Goal: Task Accomplishment & Management: Manage account settings

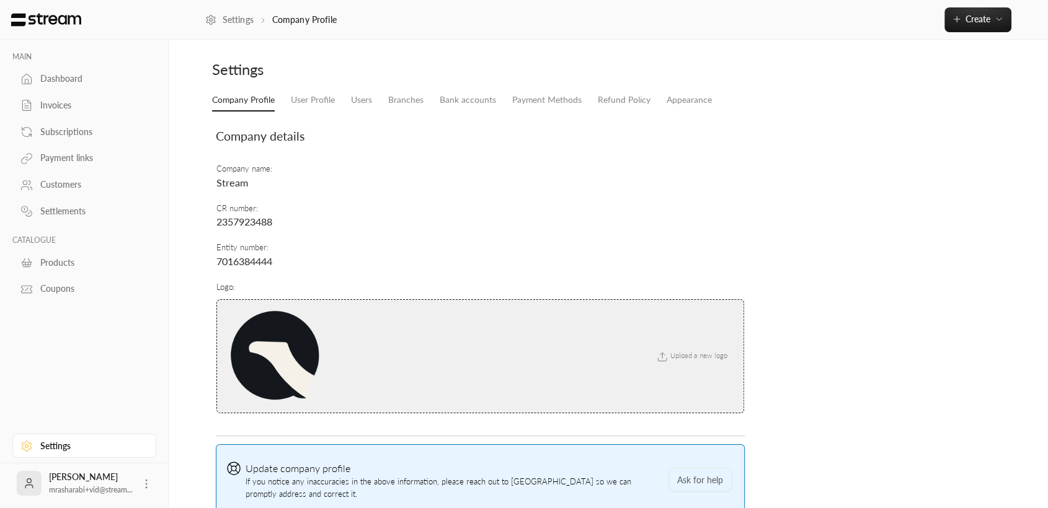
click at [436, 166] on td "Company name : Stream" at bounding box center [480, 176] width 529 height 39
click at [41, 79] on div "Dashboard" at bounding box center [90, 79] width 100 height 12
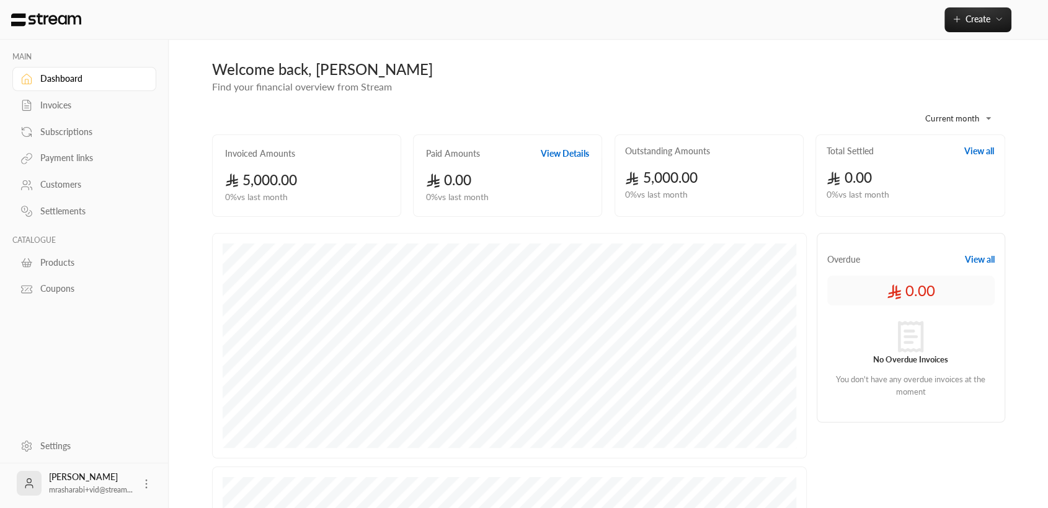
click at [88, 99] on div "Invoices" at bounding box center [90, 105] width 100 height 12
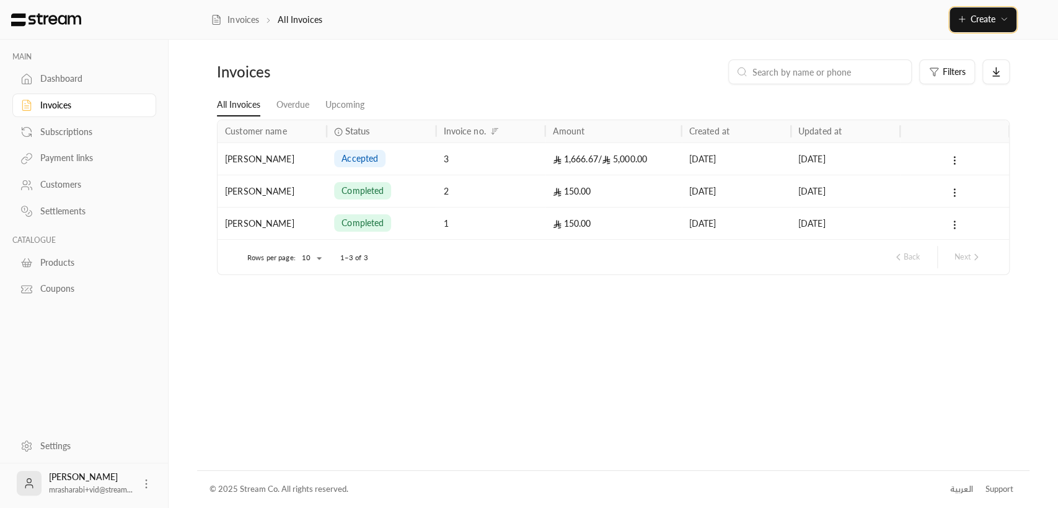
click at [1005, 26] on button "Create" at bounding box center [983, 19] width 67 height 25
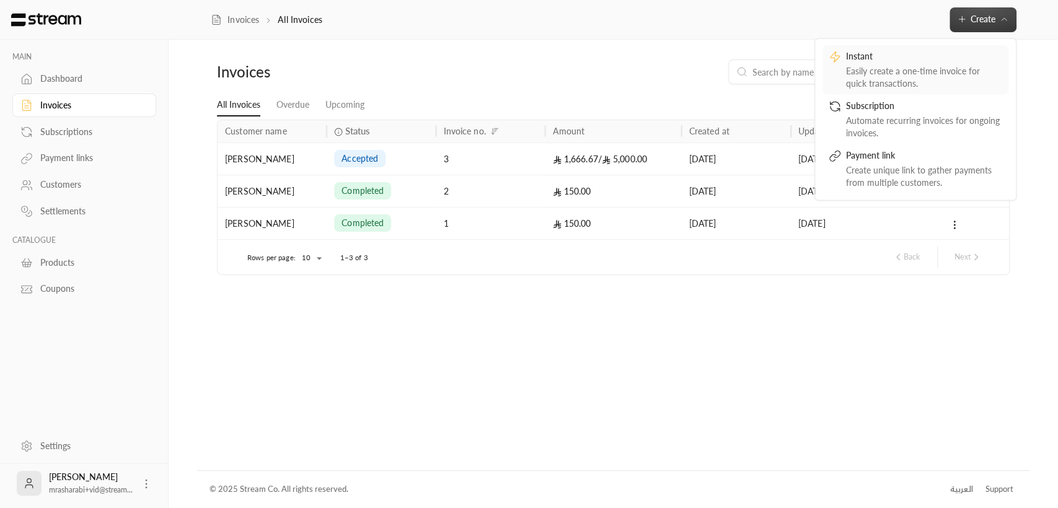
click at [973, 68] on div "Easily create a one-time invoice for quick transactions." at bounding box center [924, 76] width 156 height 25
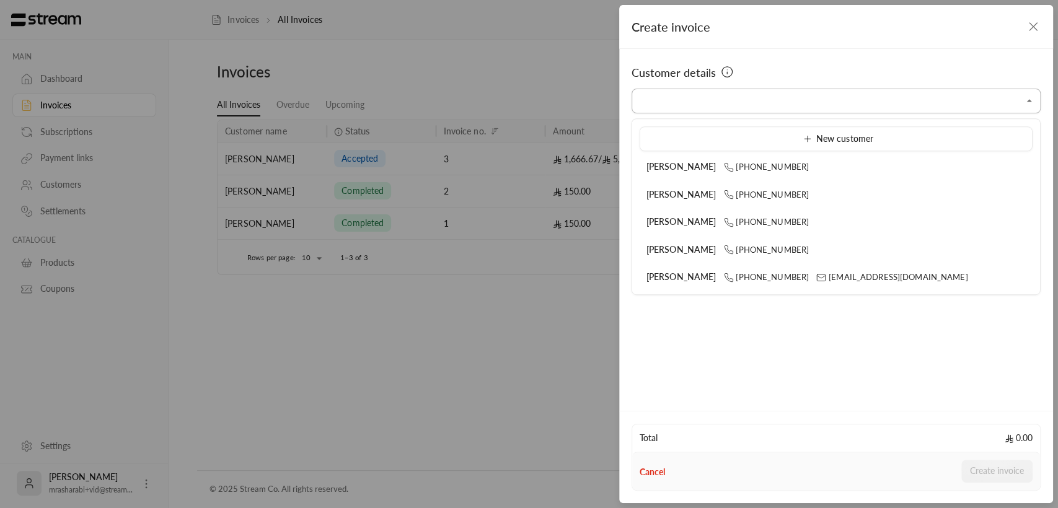
drag, startPoint x: 800, startPoint y: 100, endPoint x: 795, endPoint y: 110, distance: 11.1
click at [800, 100] on input "Select customer" at bounding box center [836, 101] width 409 height 22
click at [801, 190] on div "[PERSON_NAME] [PHONE_NUMBER]" at bounding box center [836, 194] width 379 height 13
type input "**********"
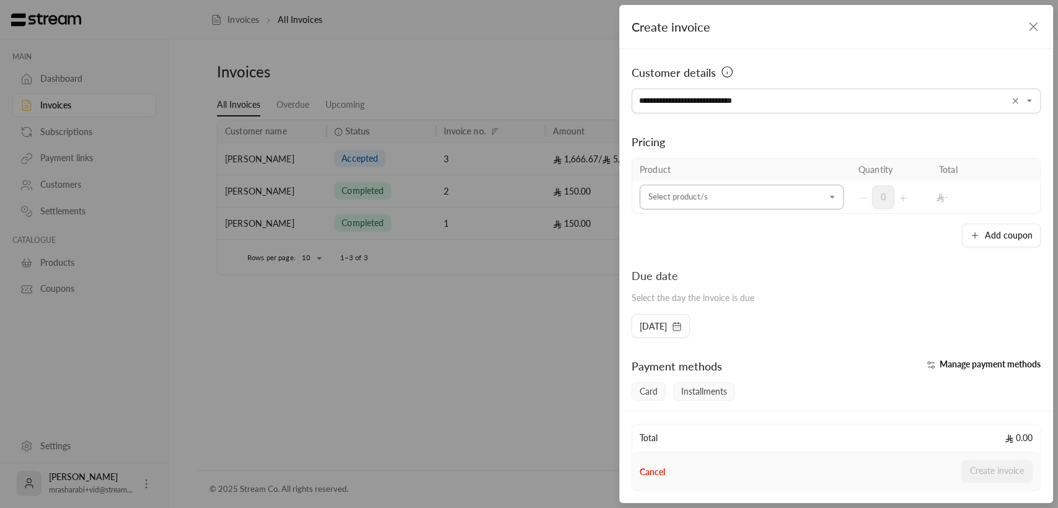
click at [747, 189] on input "Select customer" at bounding box center [742, 198] width 204 height 22
click at [748, 309] on div "Stream Tutition" at bounding box center [737, 308] width 167 height 13
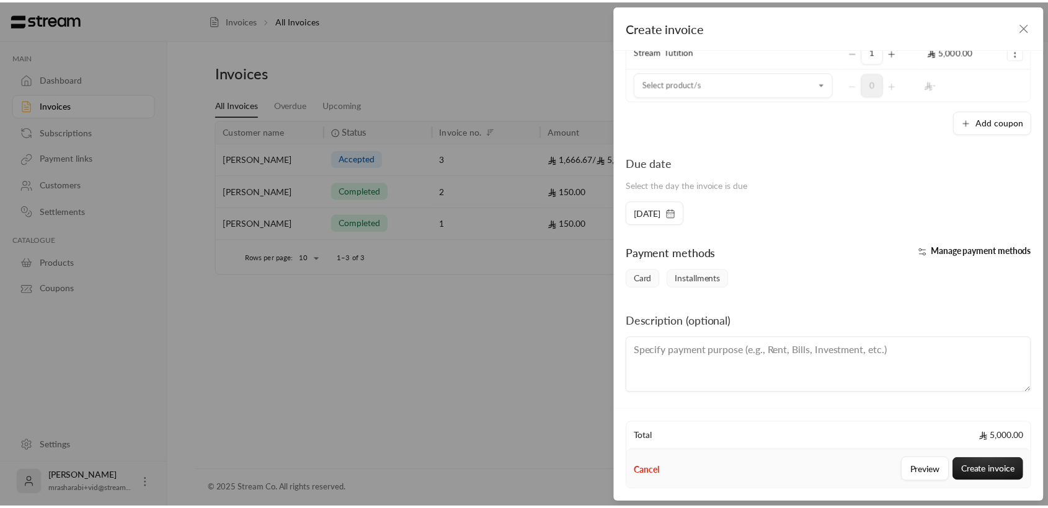
scroll to position [146, 0]
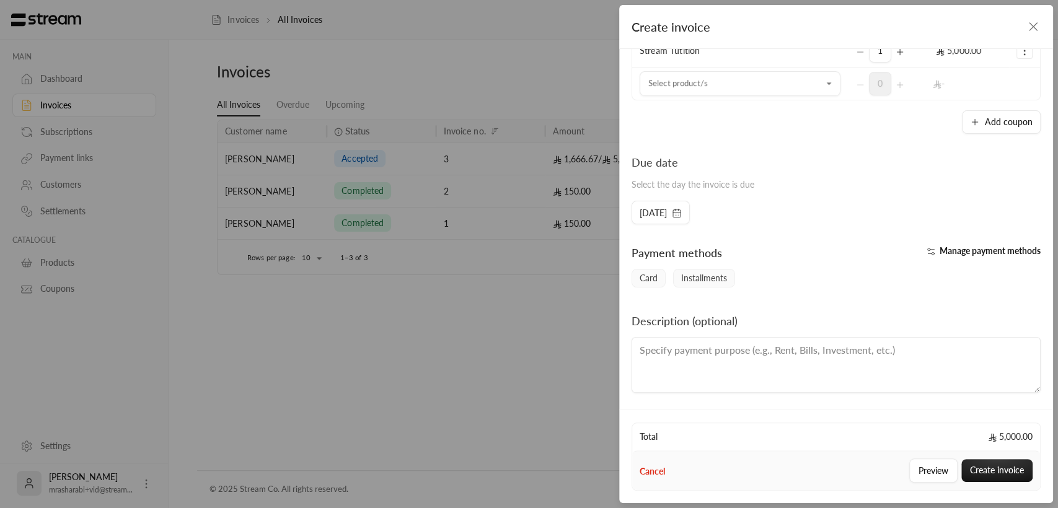
click at [940, 254] on span "Manage payment methods" at bounding box center [990, 250] width 101 height 11
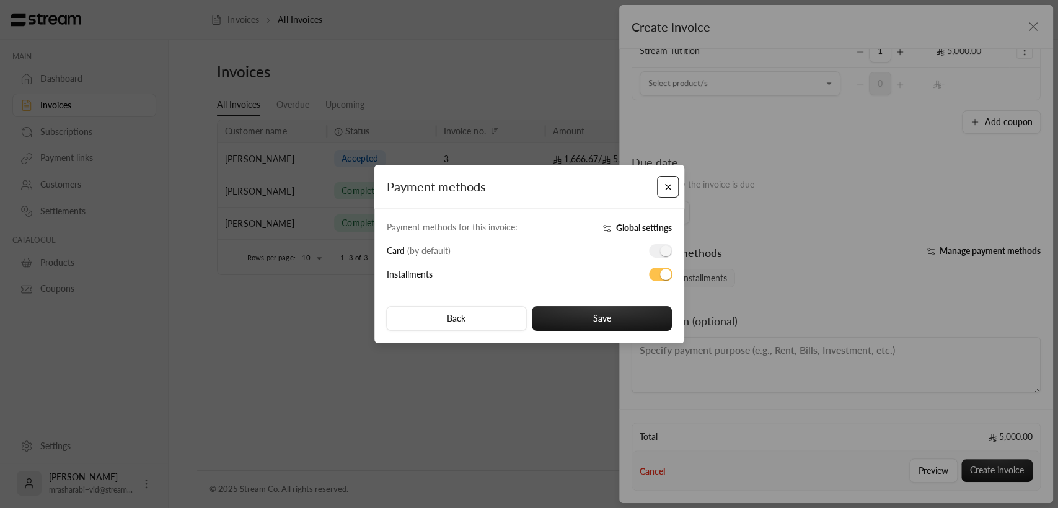
click at [669, 190] on button "Close" at bounding box center [668, 187] width 22 height 22
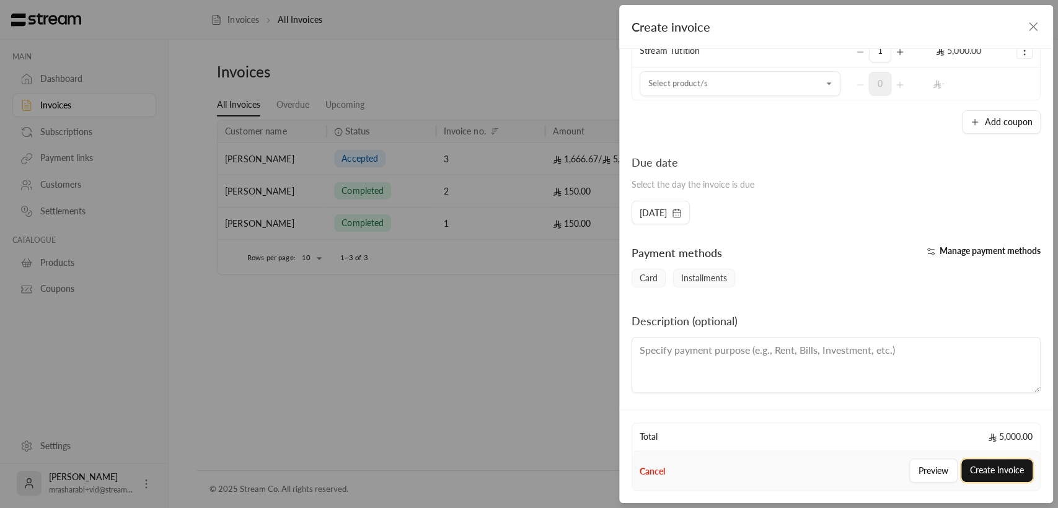
click at [996, 470] on button "Create invoice" at bounding box center [996, 470] width 71 height 23
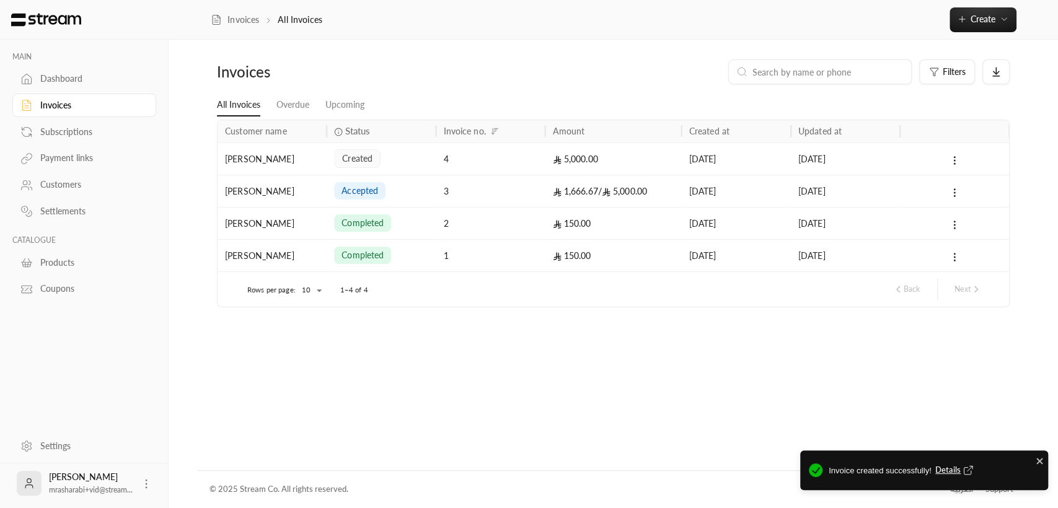
click at [956, 470] on span "Details" at bounding box center [955, 470] width 41 height 12
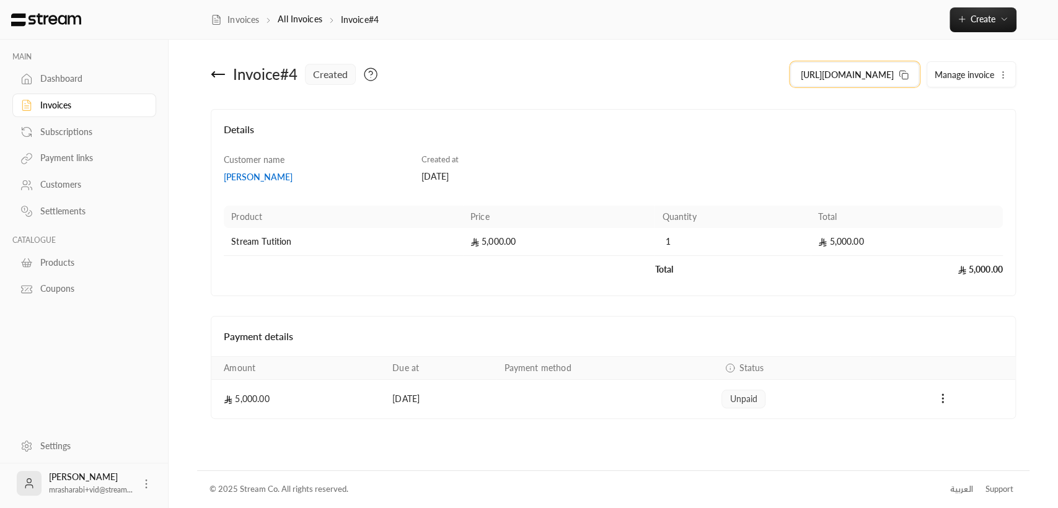
click at [890, 81] on button "[URL][DOMAIN_NAME]" at bounding box center [854, 74] width 129 height 25
click at [994, 27] on button "Create" at bounding box center [983, 19] width 67 height 25
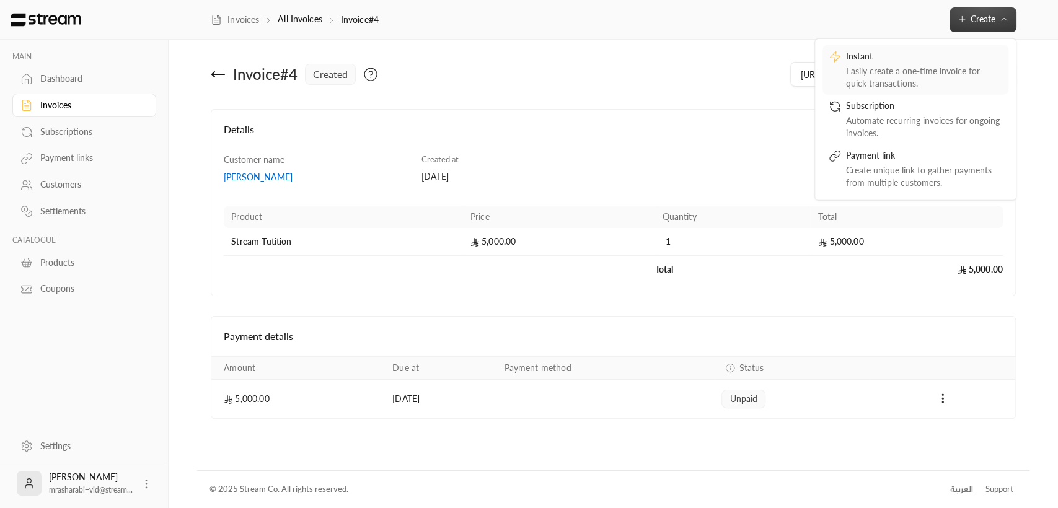
click at [911, 66] on div "Easily create a one-time invoice for quick transactions." at bounding box center [924, 76] width 156 height 25
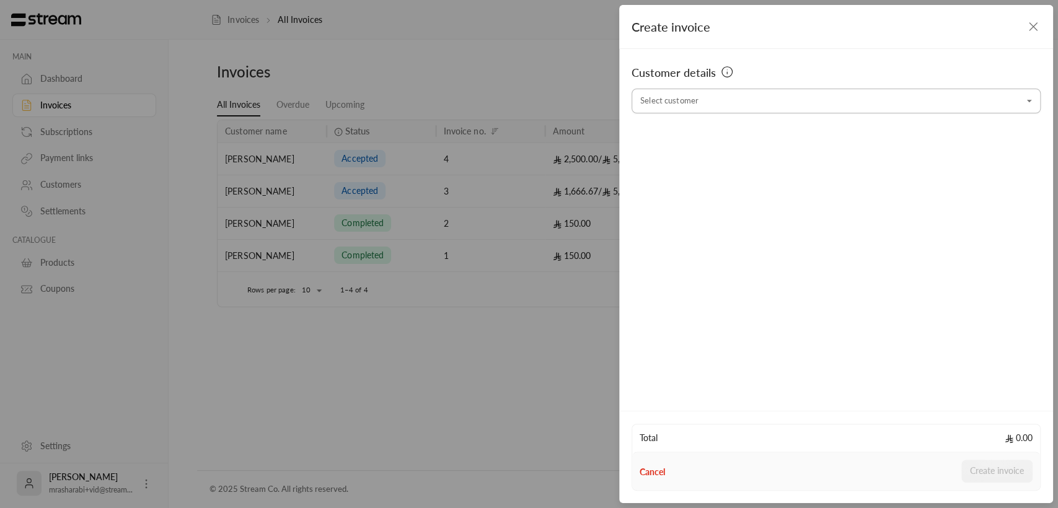
click at [754, 112] on div "Select customer" at bounding box center [836, 101] width 409 height 25
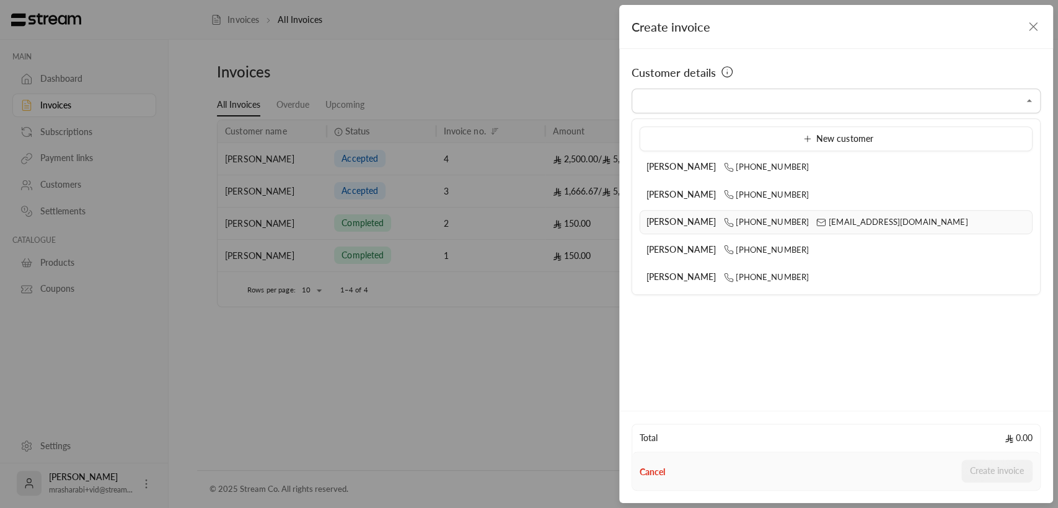
click at [688, 224] on span "[PERSON_NAME]" at bounding box center [682, 221] width 70 height 11
type input "**********"
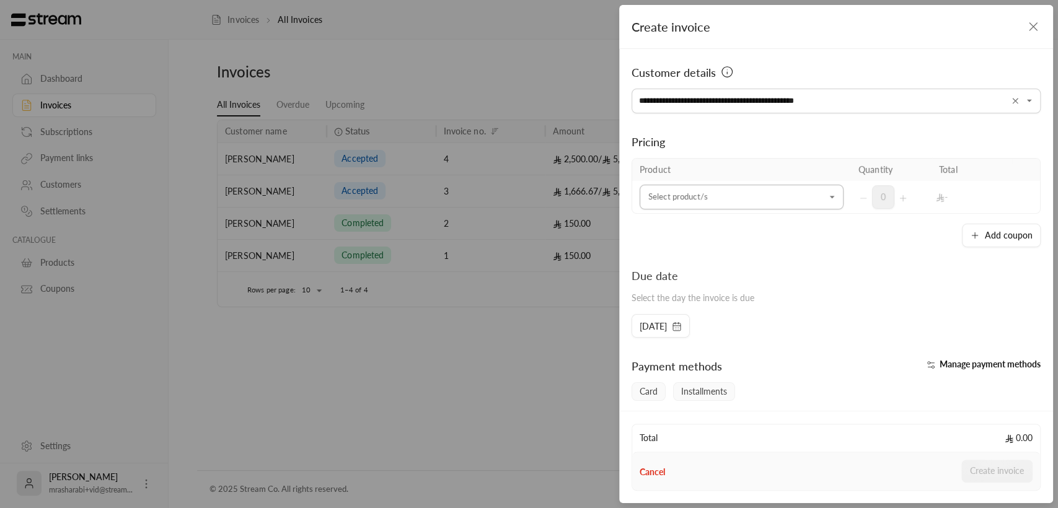
click at [779, 190] on input "Select customer" at bounding box center [742, 198] width 204 height 22
click at [724, 304] on div "Stream Tutition" at bounding box center [737, 308] width 167 height 13
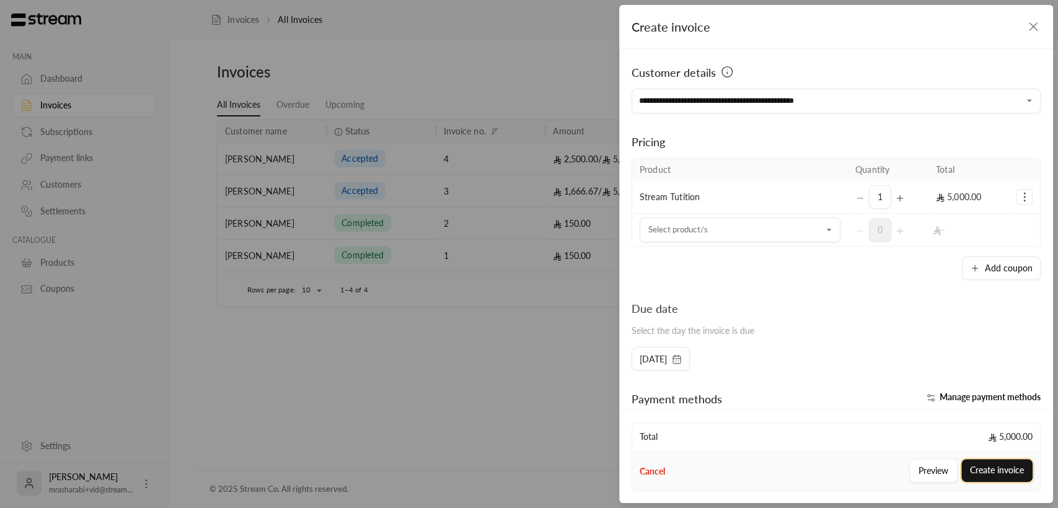
click at [1002, 474] on button "Create invoice" at bounding box center [996, 470] width 71 height 23
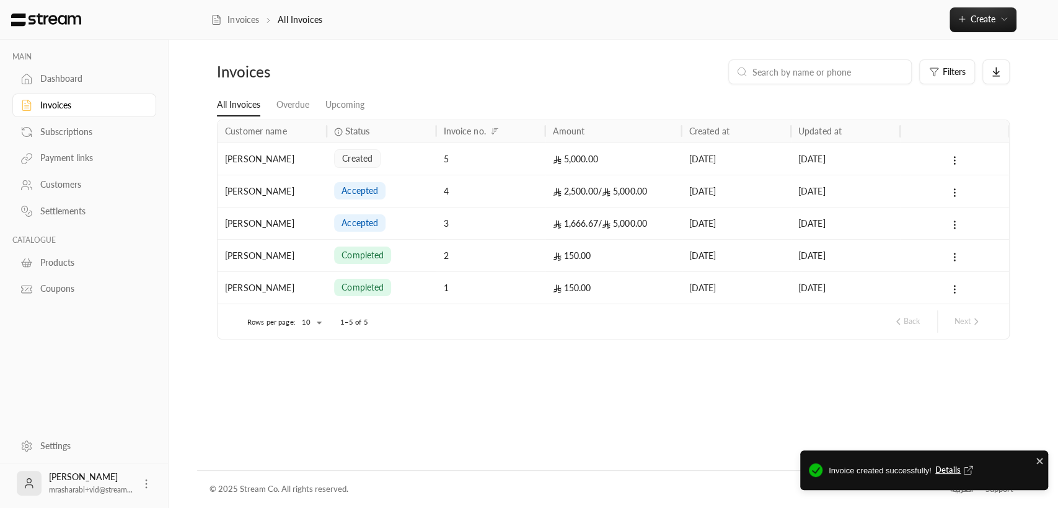
click at [942, 465] on span "Details" at bounding box center [955, 470] width 41 height 12
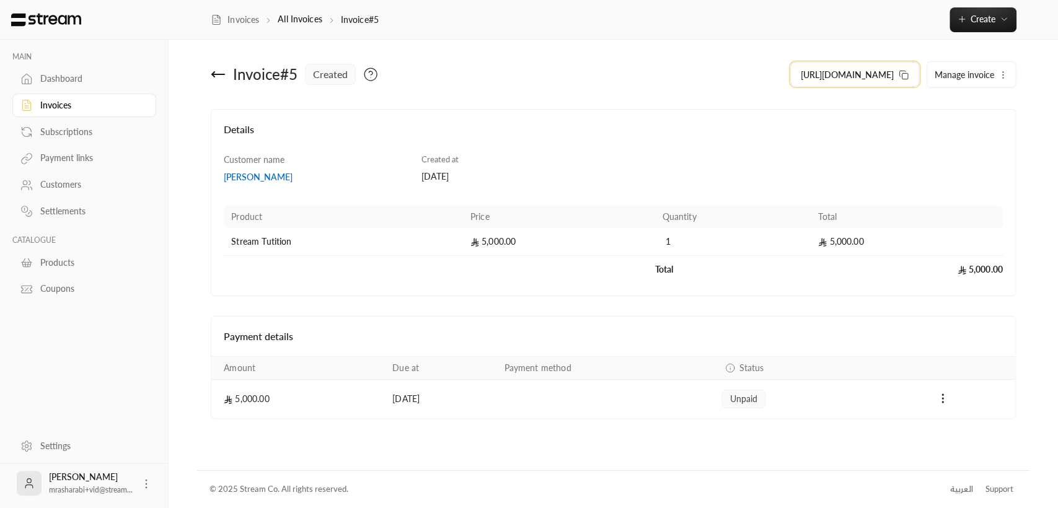
click at [912, 71] on button "[URL][DOMAIN_NAME]" at bounding box center [854, 74] width 129 height 25
click at [84, 454] on link "Settings" at bounding box center [84, 446] width 144 height 24
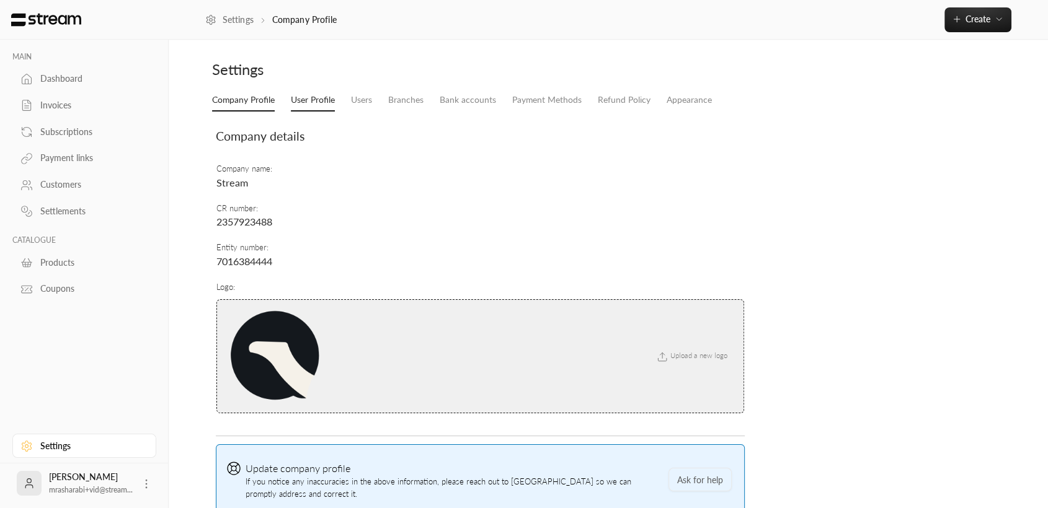
click at [312, 107] on link "User Profile" at bounding box center [313, 100] width 44 height 22
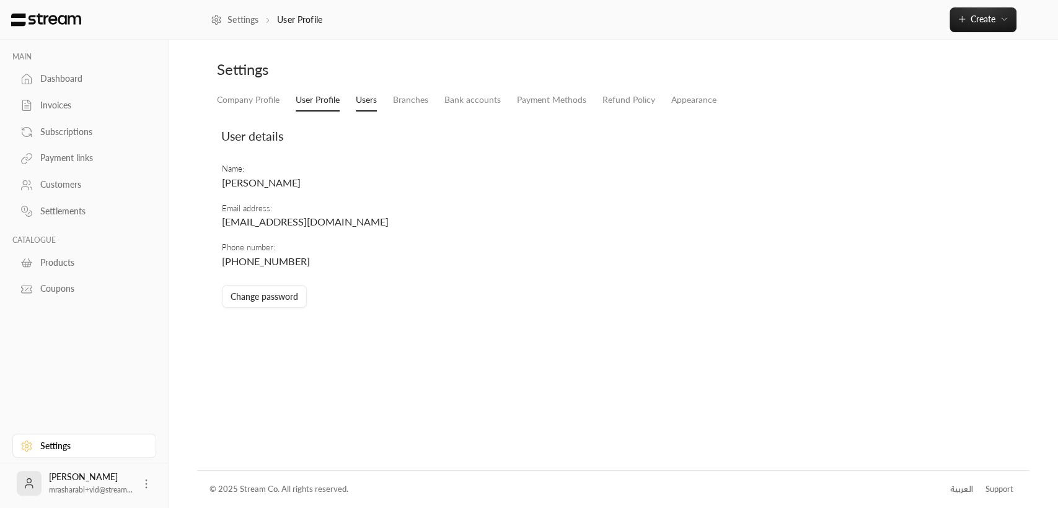
click at [372, 110] on link "Users" at bounding box center [366, 100] width 21 height 22
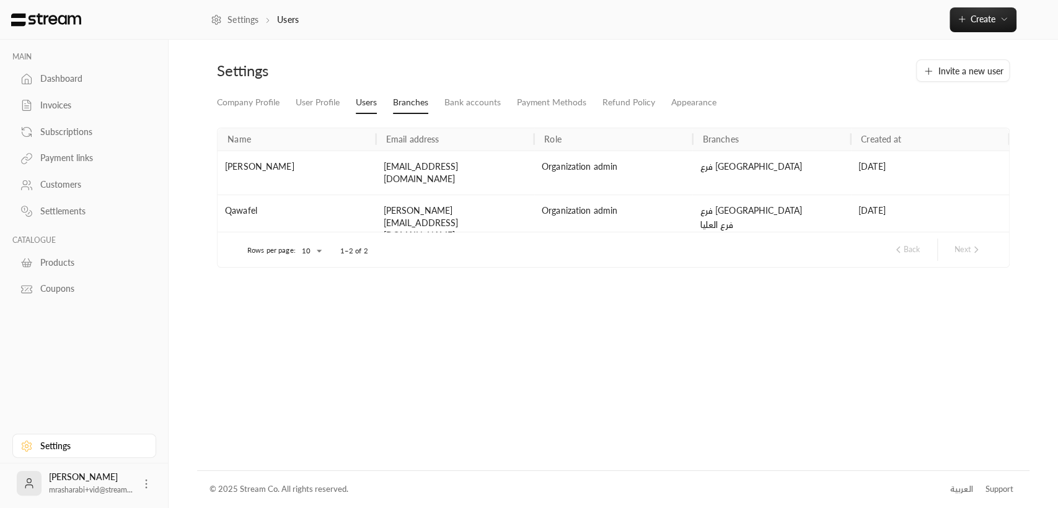
click at [426, 109] on link "Branches" at bounding box center [410, 103] width 35 height 22
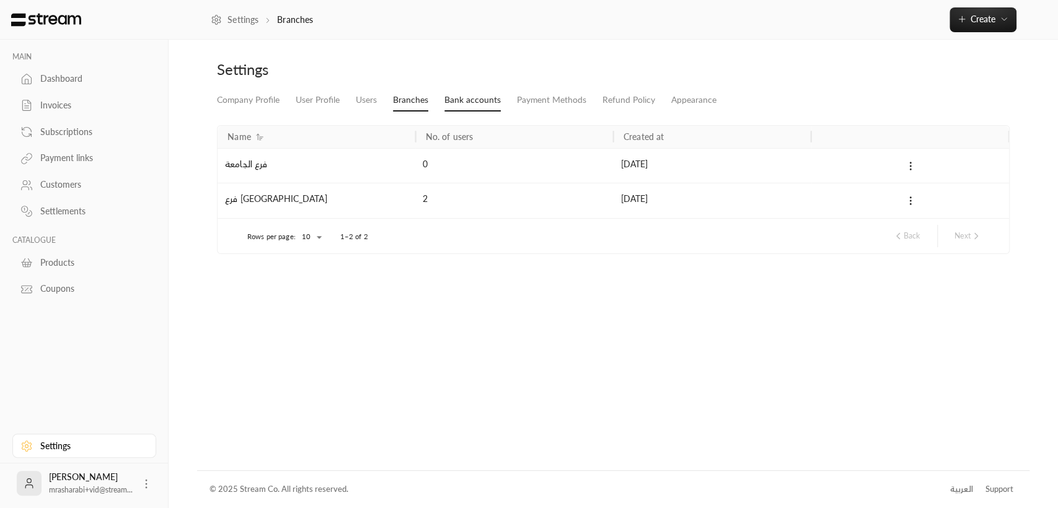
click at [468, 105] on link "Bank accounts" at bounding box center [472, 100] width 56 height 22
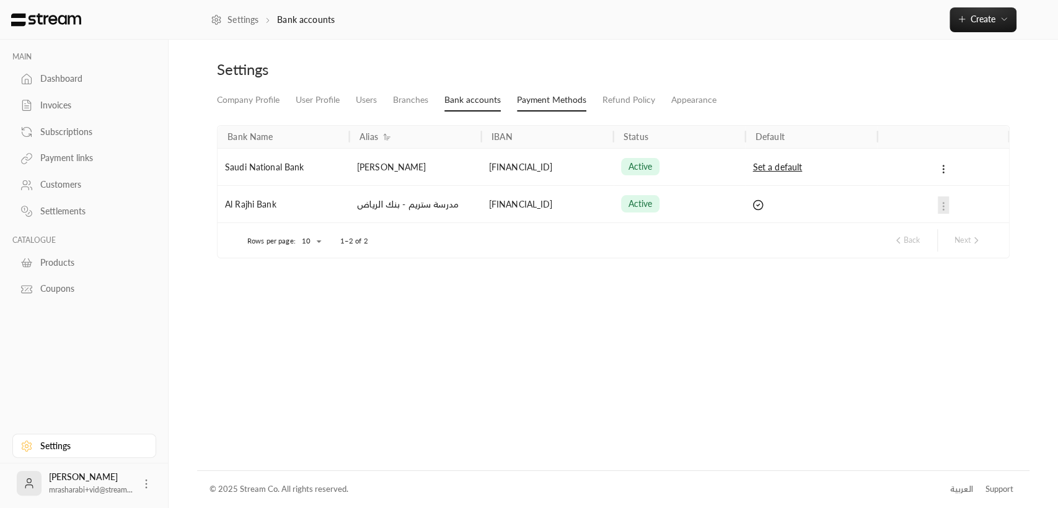
click at [531, 108] on link "Payment Methods" at bounding box center [551, 100] width 69 height 22
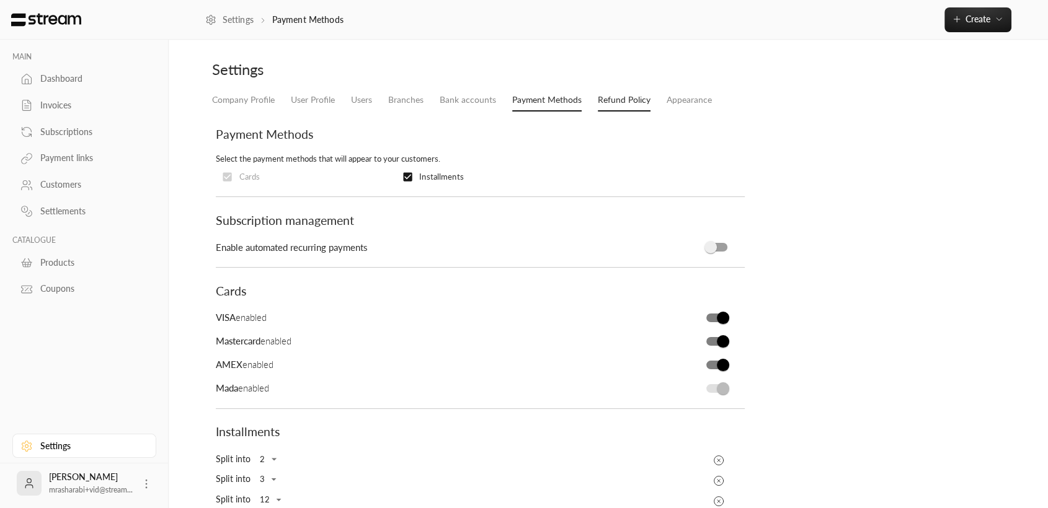
click at [633, 100] on link "Refund Policy" at bounding box center [624, 100] width 53 height 22
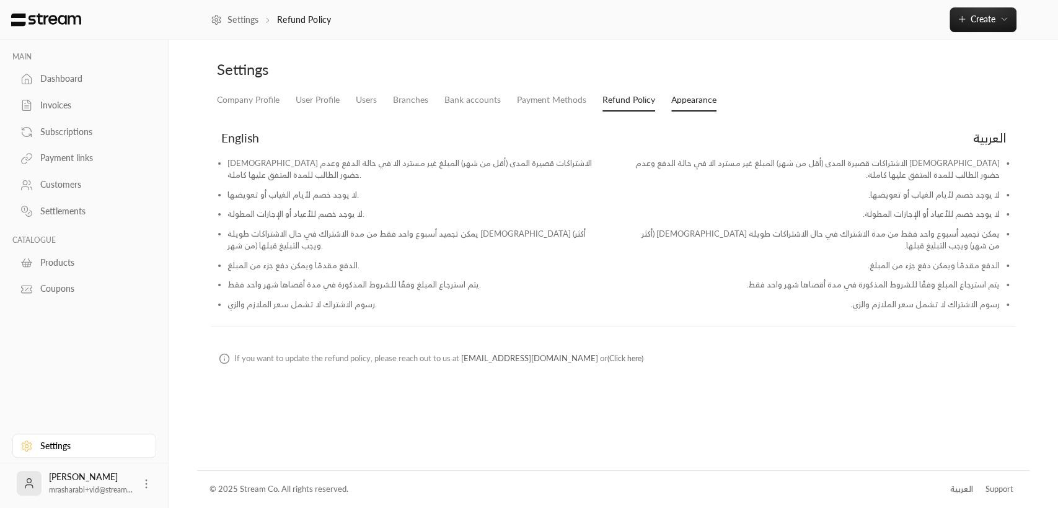
click at [698, 106] on link "Appearance" at bounding box center [693, 100] width 45 height 22
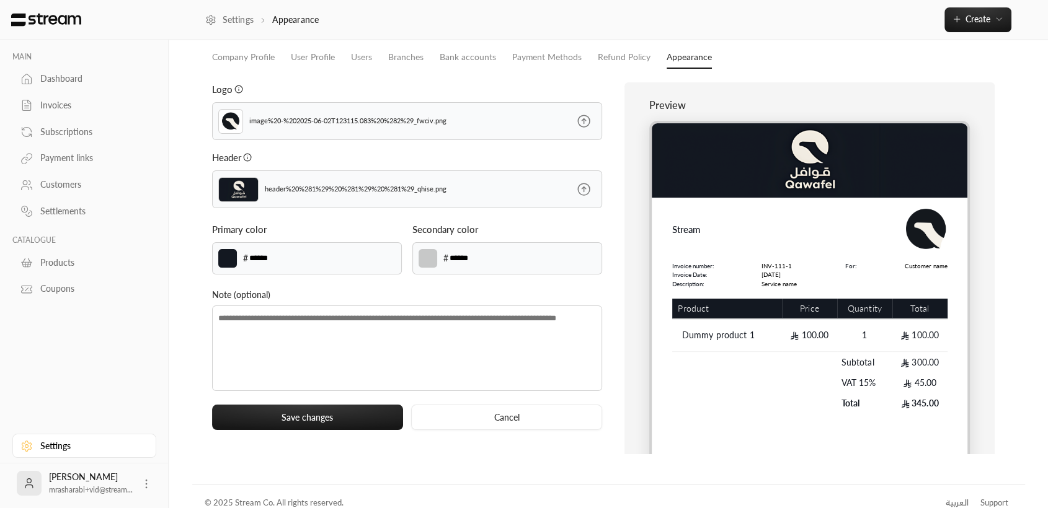
scroll to position [56, 0]
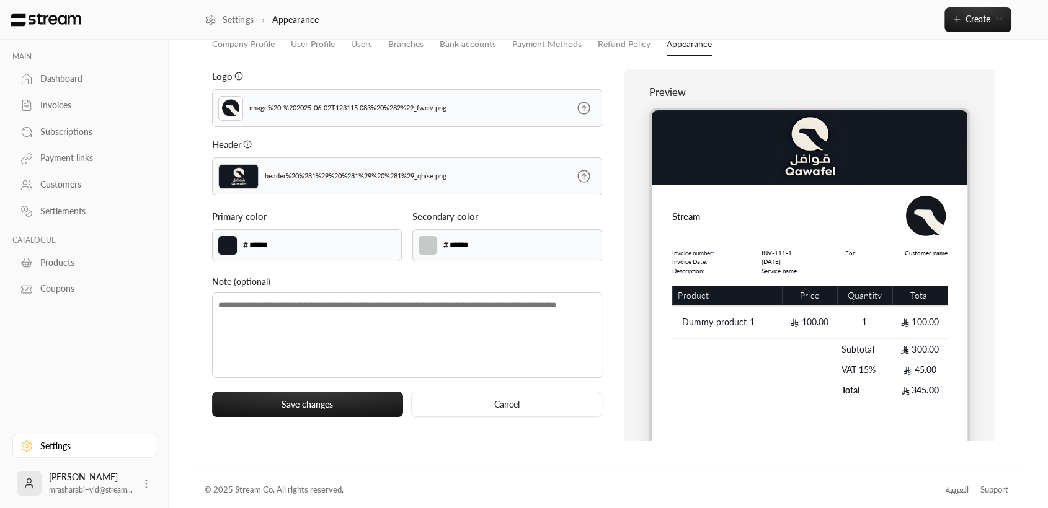
click at [580, 179] on icon at bounding box center [583, 176] width 15 height 15
click at [0, 0] on input "file" at bounding box center [0, 0] width 0 height 0
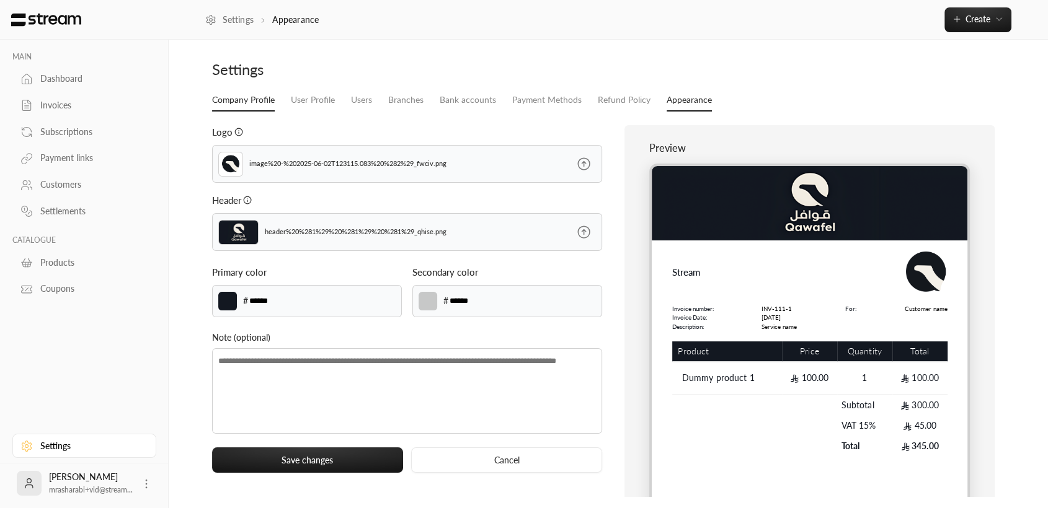
click at [231, 103] on link "Company Profile" at bounding box center [243, 100] width 63 height 22
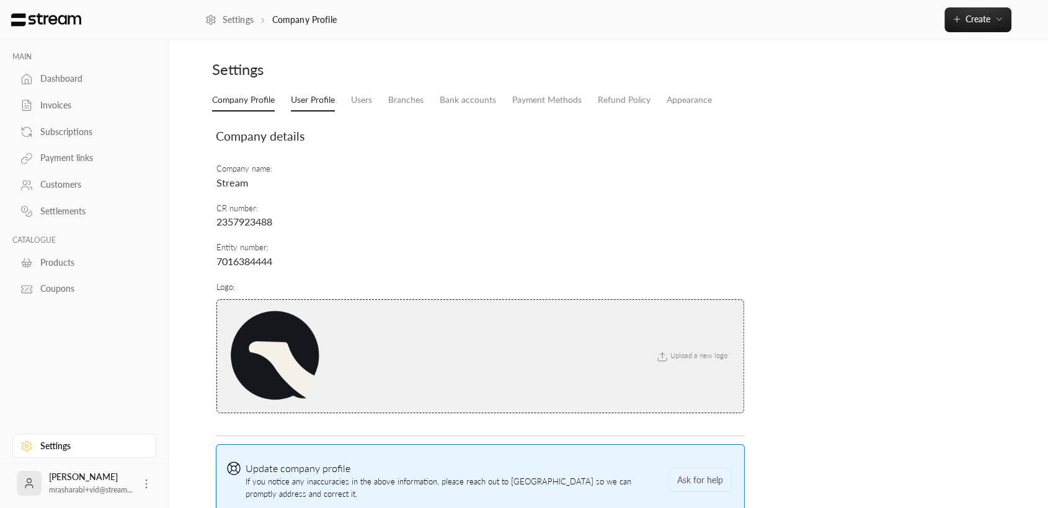
click at [317, 102] on link "User Profile" at bounding box center [313, 100] width 44 height 22
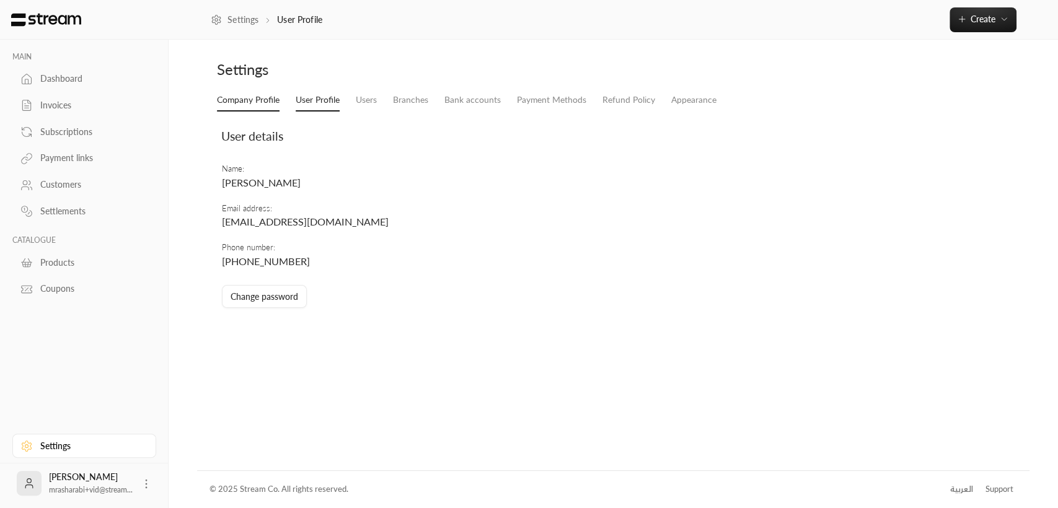
click at [265, 99] on link "Company Profile" at bounding box center [248, 100] width 63 height 22
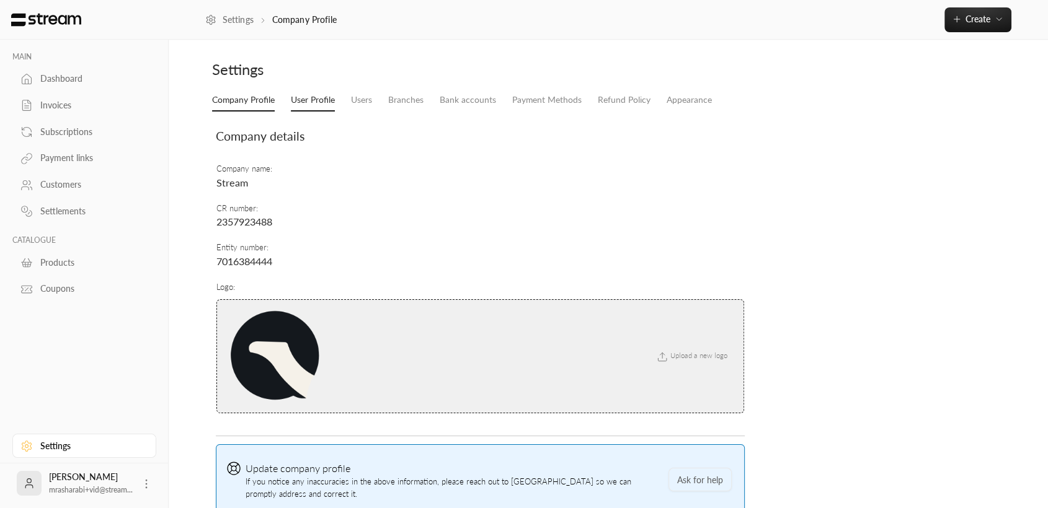
click at [332, 106] on link "User Profile" at bounding box center [313, 100] width 44 height 22
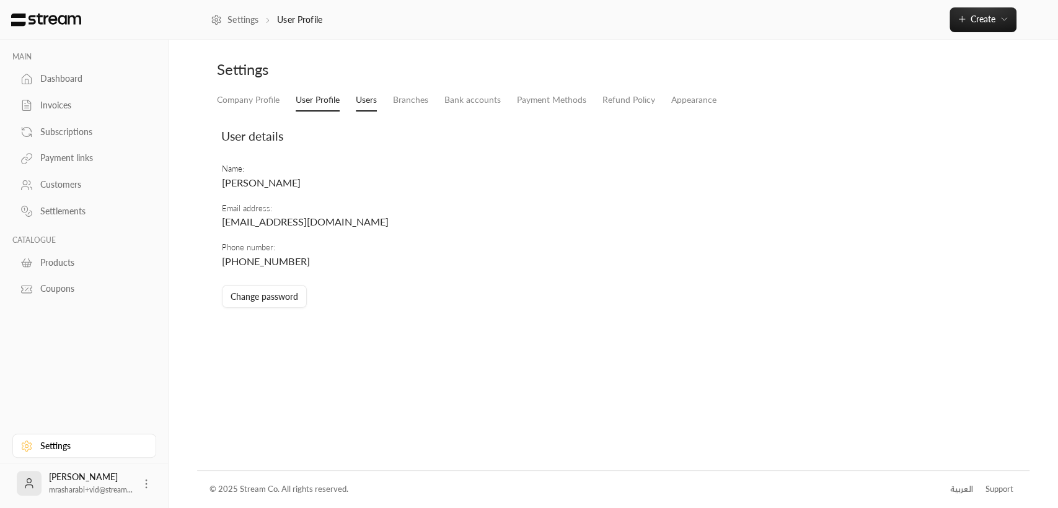
click at [366, 102] on link "Users" at bounding box center [366, 100] width 21 height 22
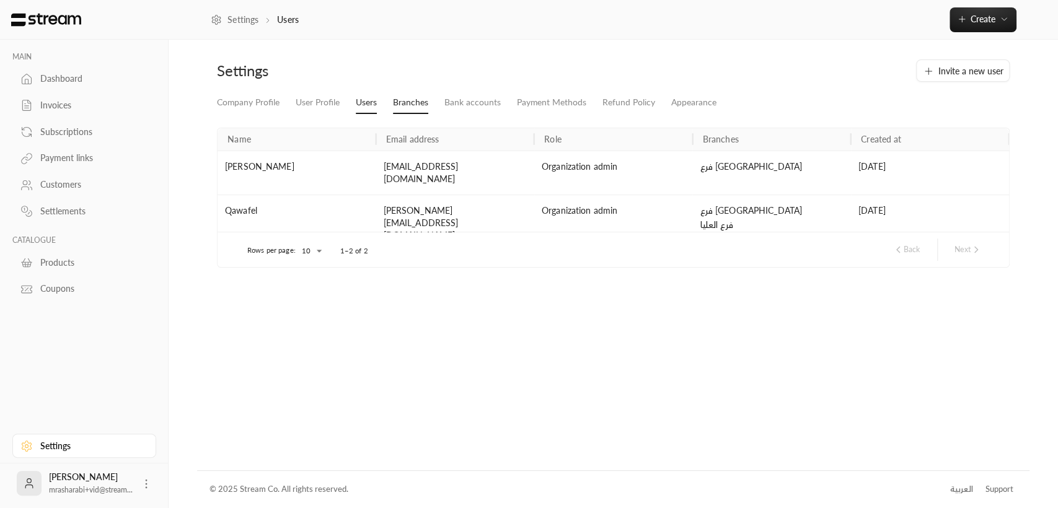
click at [415, 99] on link "Branches" at bounding box center [410, 103] width 35 height 22
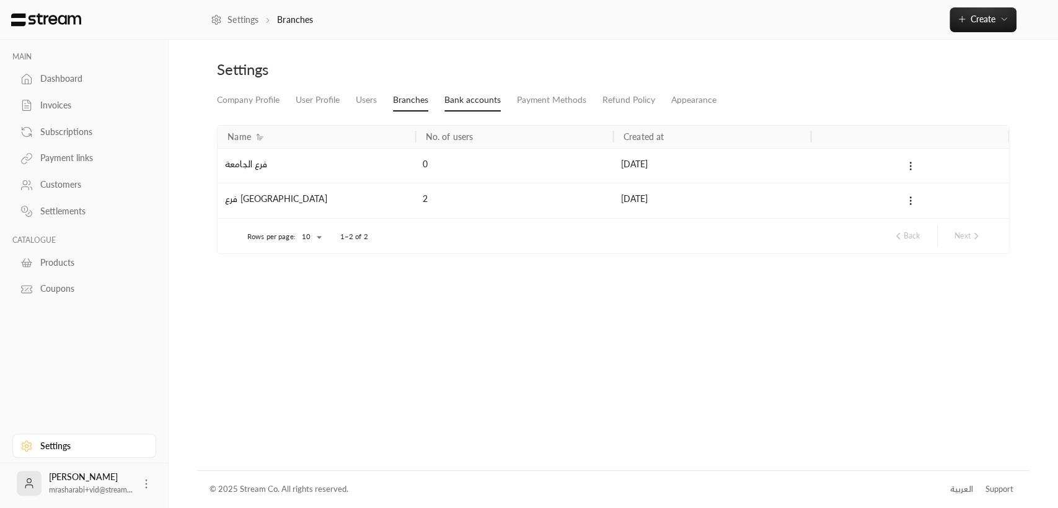
click at [453, 99] on link "Bank accounts" at bounding box center [472, 100] width 56 height 22
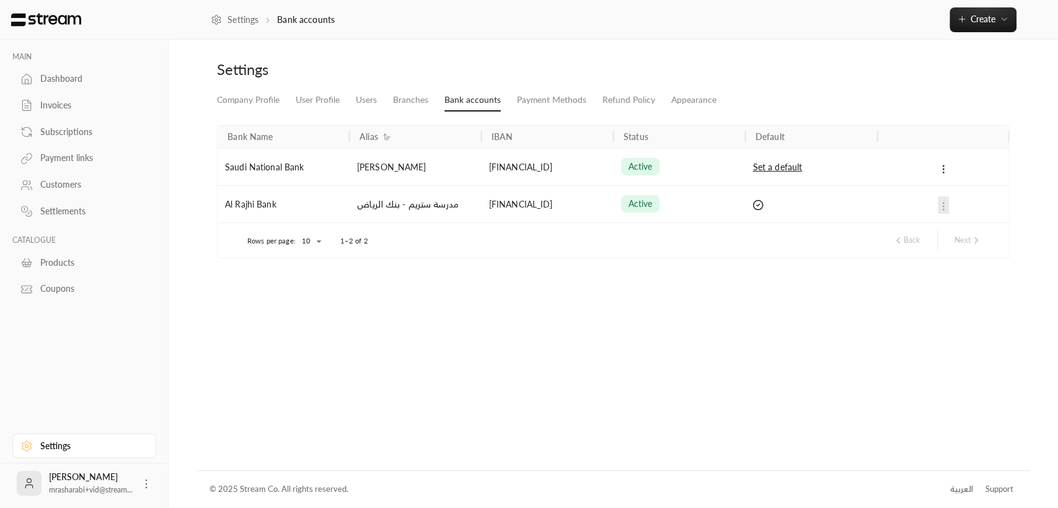
click at [944, 167] on icon at bounding box center [943, 169] width 11 height 11
click at [944, 167] on div at bounding box center [529, 254] width 1058 height 508
click at [530, 106] on link "Payment Methods" at bounding box center [551, 100] width 69 height 22
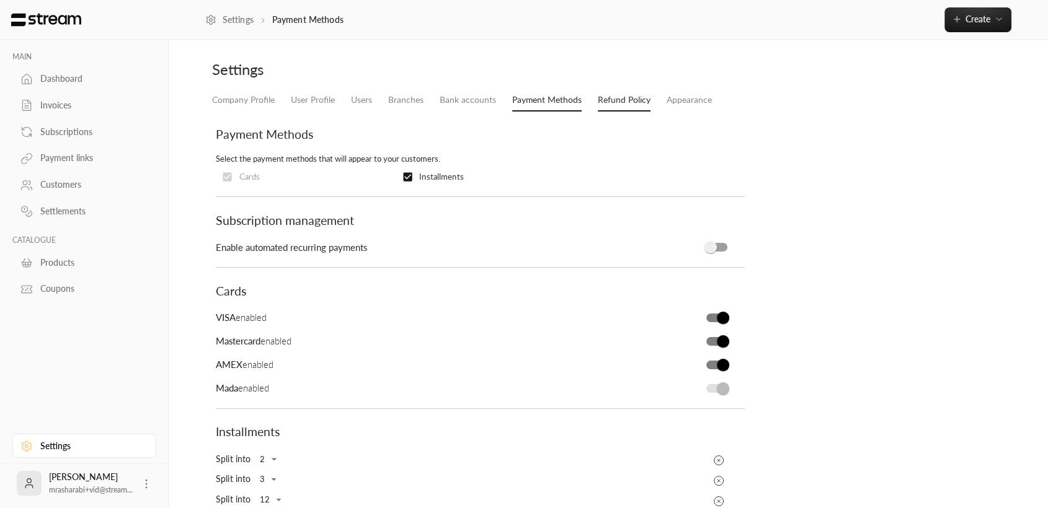
click at [625, 104] on link "Refund Policy" at bounding box center [624, 100] width 53 height 22
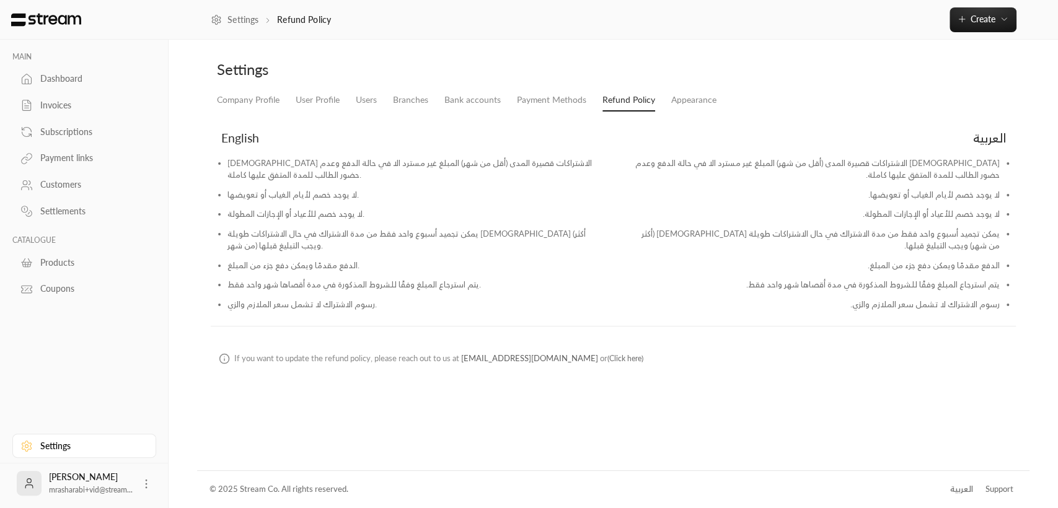
click at [730, 110] on div "Company Profile User Profile Users Branches Bank accounts Payment Methods Refun…" at bounding box center [613, 232] width 805 height 287
click at [701, 102] on link "Appearance" at bounding box center [693, 100] width 45 height 22
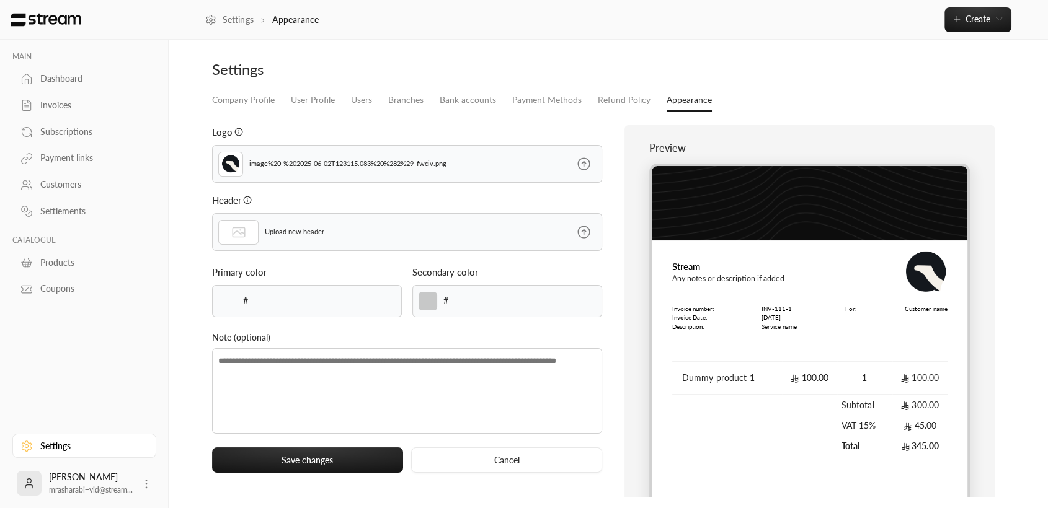
type input "******"
